Goal: Find contact information

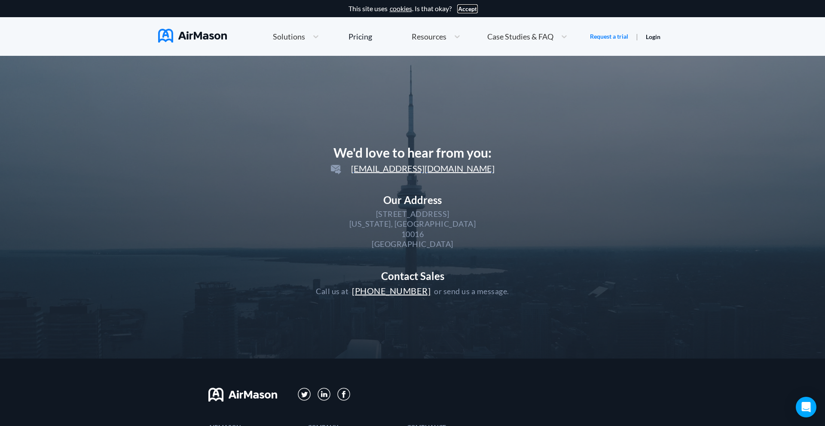
click at [468, 9] on button "Accept" at bounding box center [467, 9] width 19 height 7
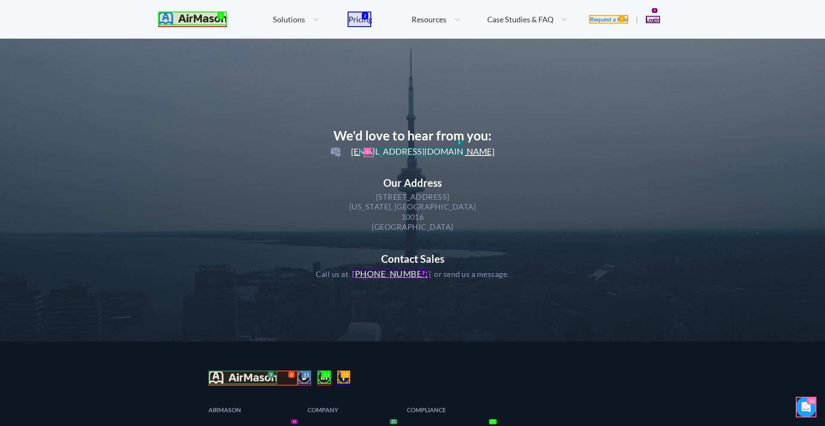
scroll to position [173, 0]
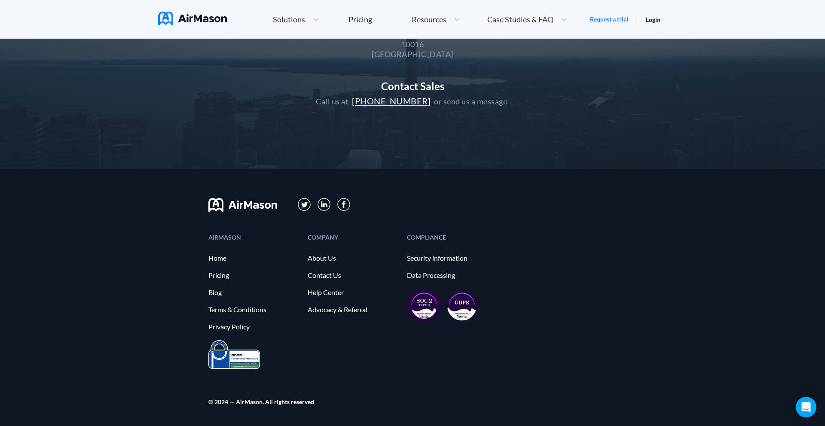
click at [353, 275] on link "Contact Us" at bounding box center [353, 276] width 91 height 8
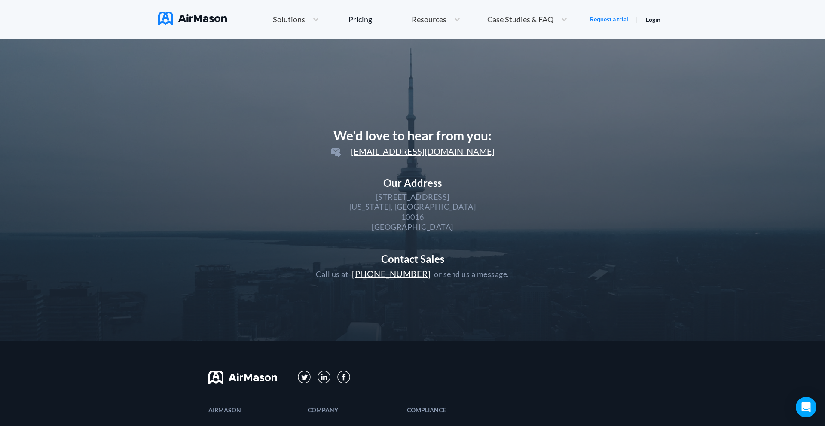
scroll to position [173, 0]
